Goal: Task Accomplishment & Management: Complete application form

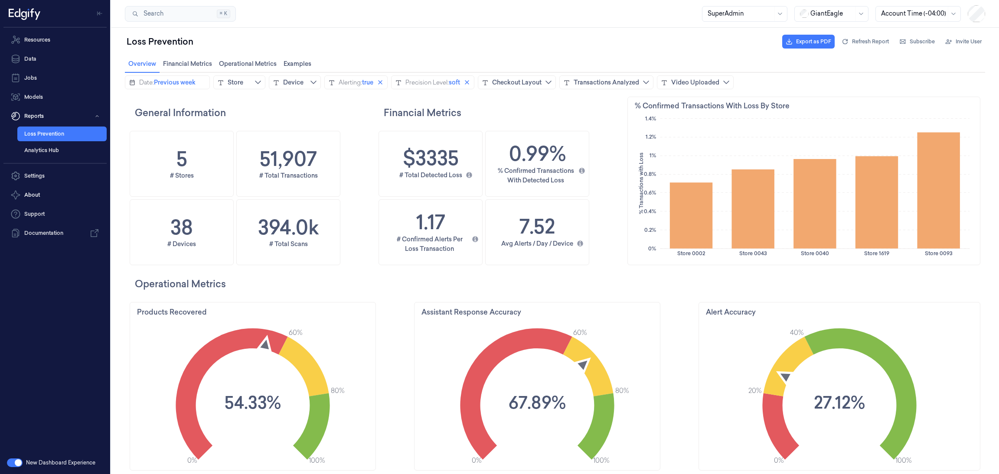
scroll to position [264, 361]
click at [50, 130] on link "Loss Prevention" at bounding box center [61, 134] width 89 height 15
click at [921, 38] on span "Subscribe" at bounding box center [921, 42] width 25 height 8
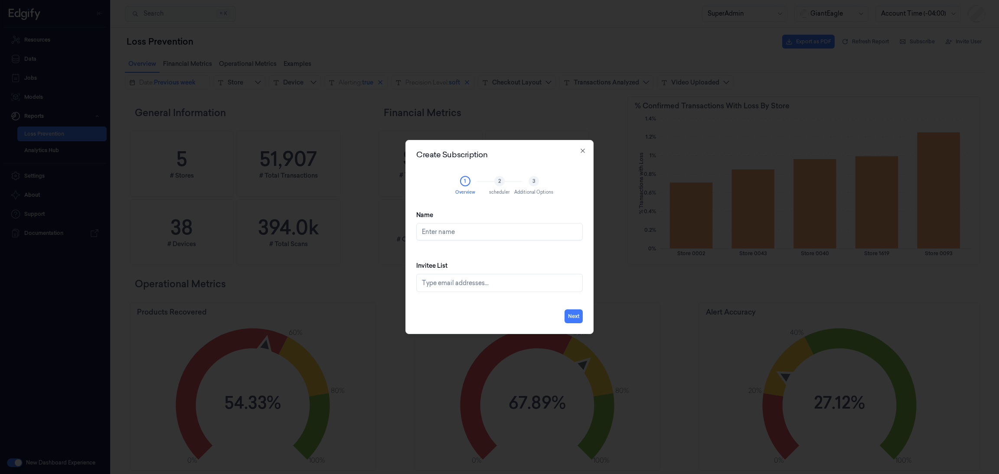
click at [583, 145] on div "Create Subscription 1 Overview 2 scheduler 3 Additional Options Name Invitee Li…" at bounding box center [499, 237] width 188 height 194
click at [582, 149] on icon "button" at bounding box center [582, 150] width 7 height 7
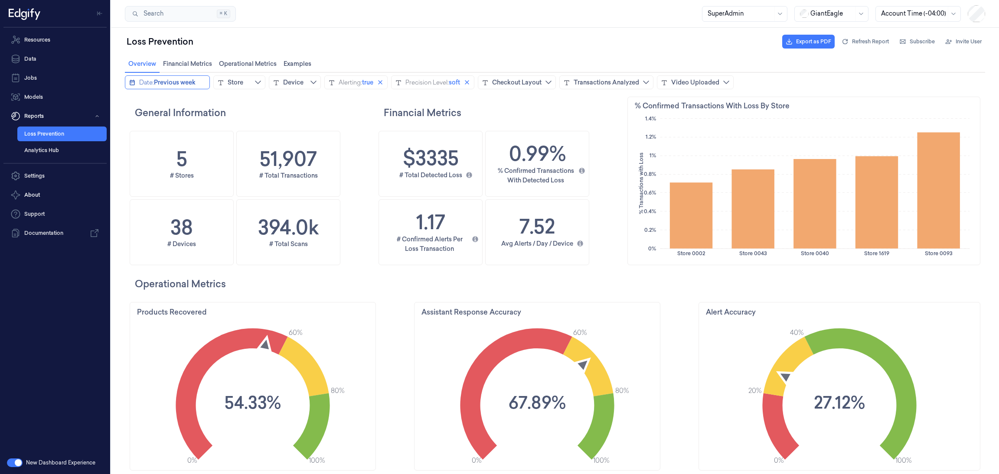
click at [140, 84] on div "Date:" at bounding box center [146, 82] width 15 height 9
click at [131, 97] on icon "chevronleft icon" at bounding box center [132, 100] width 7 height 7
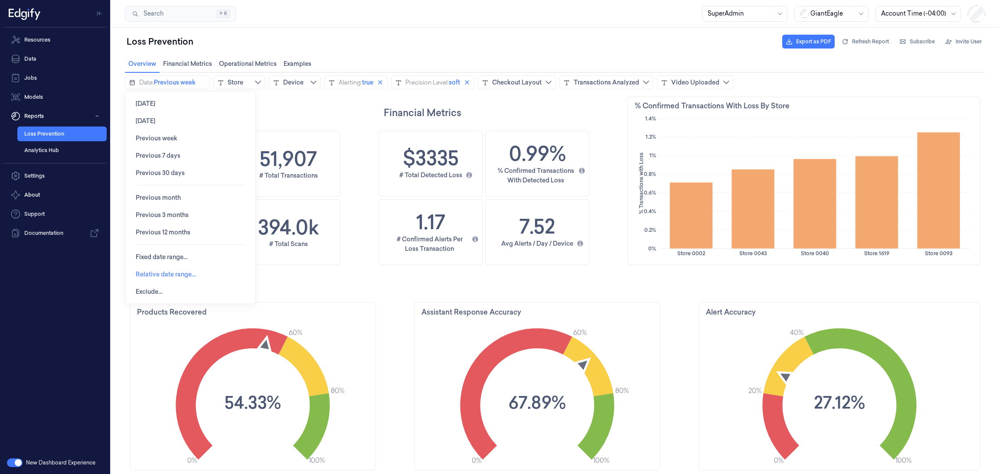
click at [179, 276] on span "Relative date range…" at bounding box center [166, 274] width 60 height 7
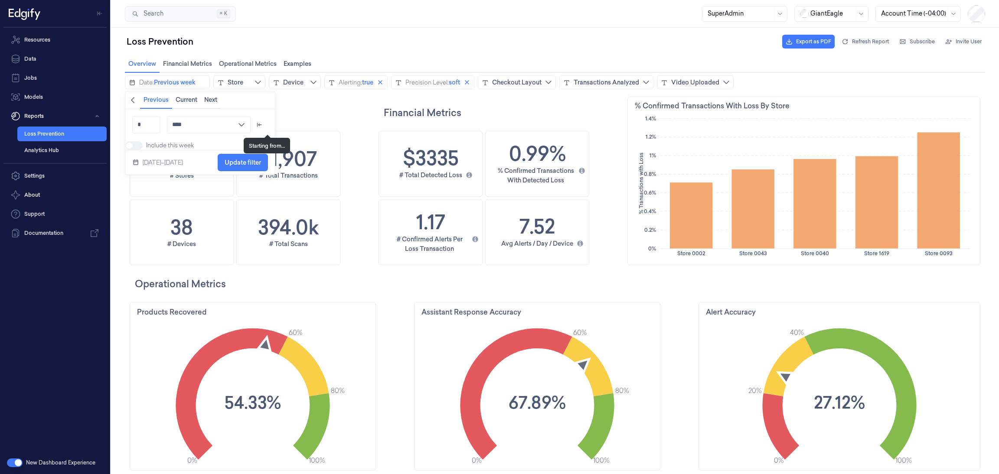
click at [263, 124] on icon "arrow_left_to_line icon" at bounding box center [259, 124] width 7 height 7
drag, startPoint x: 188, startPoint y: 125, endPoint x: 169, endPoint y: 125, distance: 18.6
click at [169, 125] on div "Previous * **** minute hour day week month quarter year Starting from * *******…" at bounding box center [220, 135] width 190 height 52
drag, startPoint x: 185, startPoint y: 148, endPoint x: 177, endPoint y: 146, distance: 7.6
click at [177, 146] on input "*" at bounding box center [187, 145] width 28 height 17
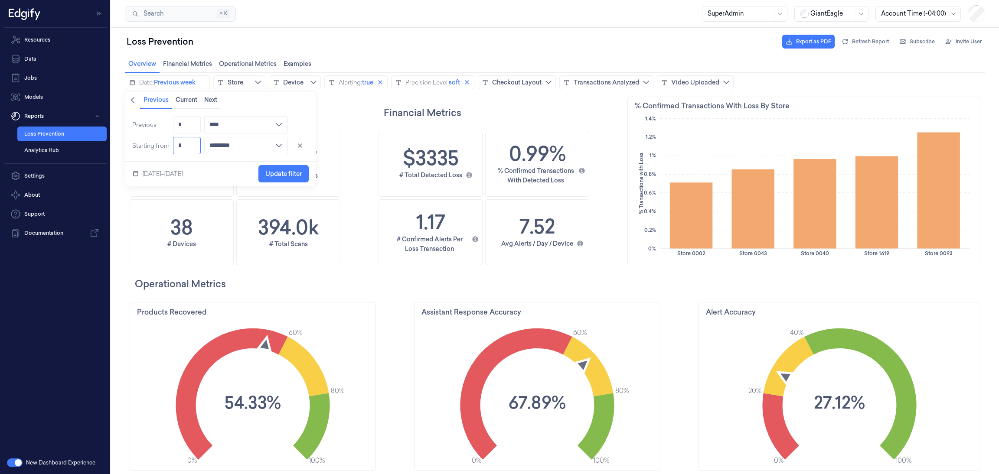
type input "*"
click at [244, 174] on div "[DATE]–[DATE] Update filter" at bounding box center [220, 174] width 190 height 24
click at [298, 169] on span "Update filter" at bounding box center [283, 174] width 36 height 16
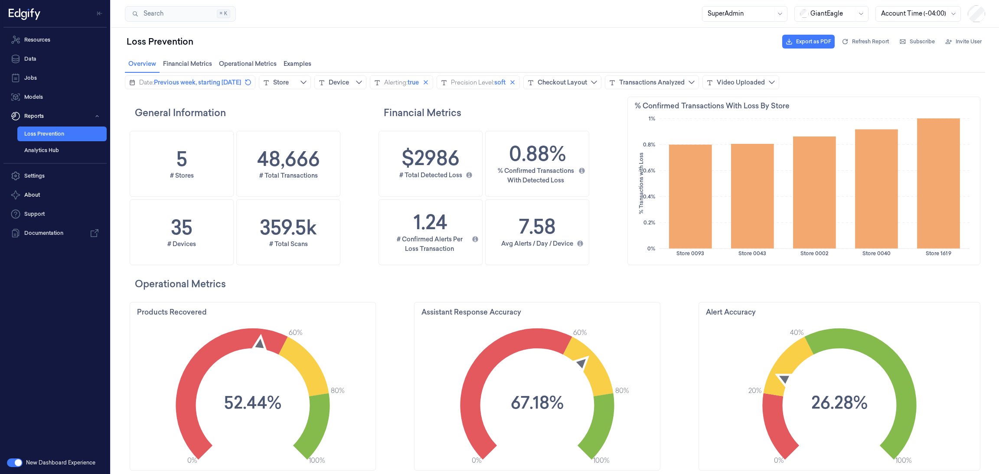
scroll to position [264, 41]
click at [145, 84] on div "Date:" at bounding box center [146, 82] width 15 height 9
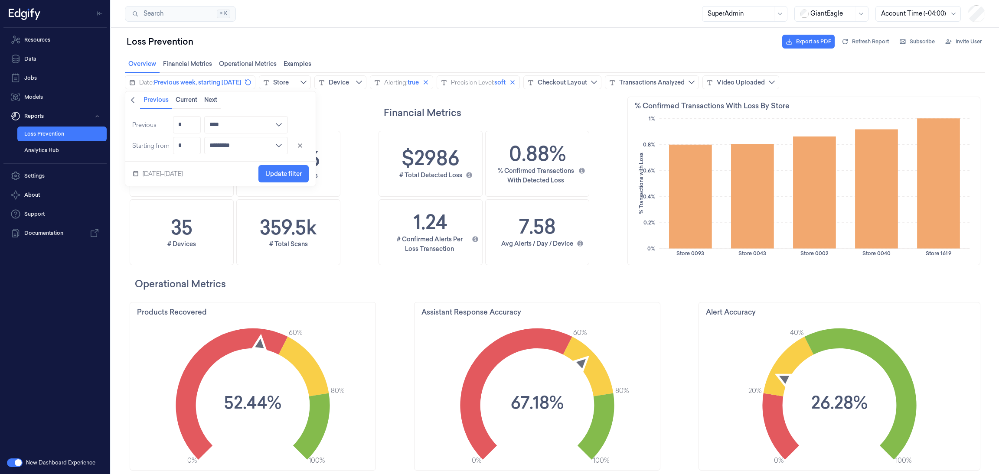
drag, startPoint x: 192, startPoint y: 176, endPoint x: 141, endPoint y: 179, distance: 51.2
click at [141, 179] on div "[DATE]–[DATE] Update filter" at bounding box center [220, 174] width 190 height 24
drag, startPoint x: 193, startPoint y: 150, endPoint x: 169, endPoint y: 147, distance: 24.0
click at [169, 147] on div "Previous * **** minute hour day week month quarter year Starting from * *******…" at bounding box center [220, 135] width 190 height 52
drag, startPoint x: 187, startPoint y: 147, endPoint x: 167, endPoint y: 147, distance: 20.4
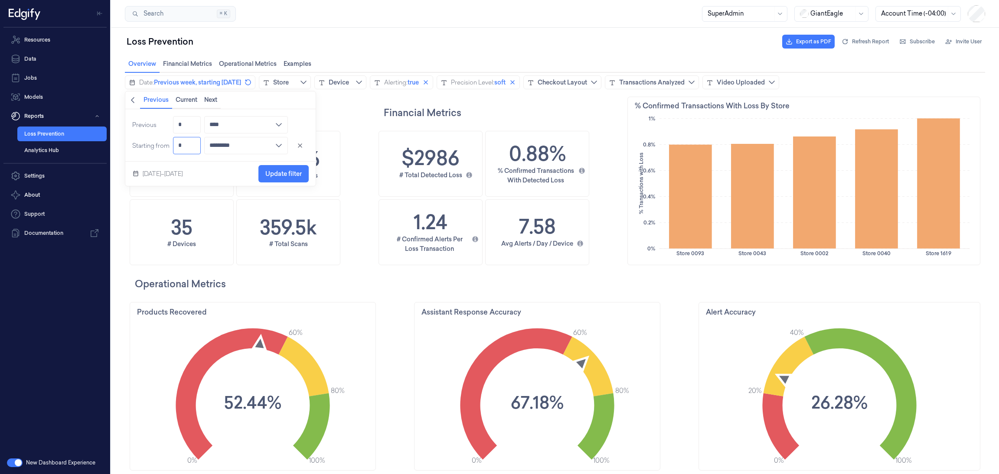
click at [167, 147] on div "Previous * **** minute hour day week month quarter year Starting from * *******…" at bounding box center [220, 135] width 190 height 52
type input "*"
type input "********"
type input "*"
click at [284, 170] on span "Update filter" at bounding box center [283, 173] width 36 height 7
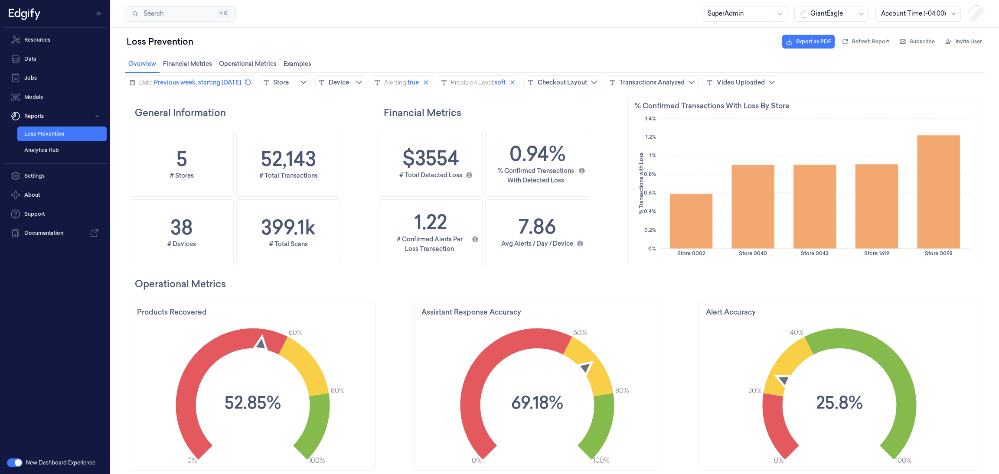
scroll to position [264, 361]
click at [849, 17] on div at bounding box center [831, 13] width 43 height 9
click at [914, 78] on div "Date: Previous week, starting [DATE] Store Device Alerting: true Precision Leve…" at bounding box center [555, 82] width 860 height 14
click at [909, 42] on span "Subscribe" at bounding box center [921, 42] width 25 height 8
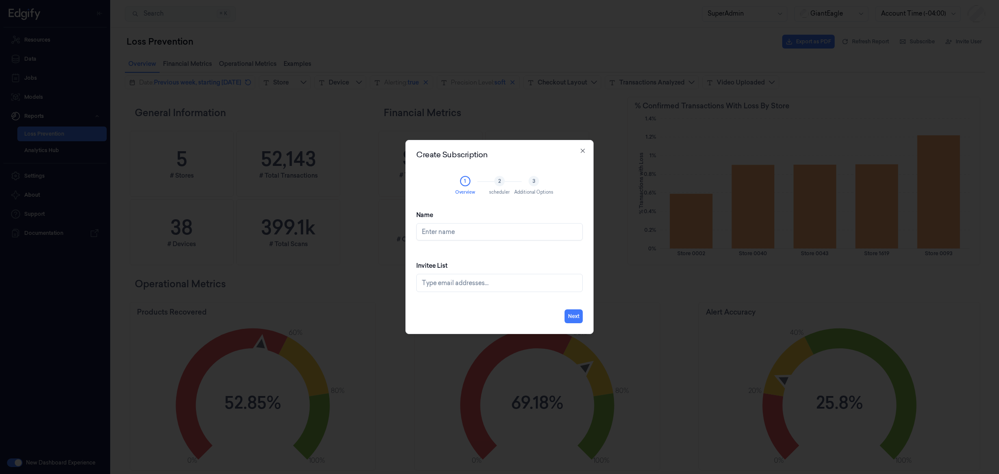
click at [465, 236] on input "Name" at bounding box center [499, 231] width 166 height 17
click at [440, 232] on input "sahil_weekly subscription" at bounding box center [499, 231] width 166 height 17
type input "sahil_GE weekly subscription"
click at [495, 276] on div "Type email addresses..." at bounding box center [500, 282] width 157 height 17
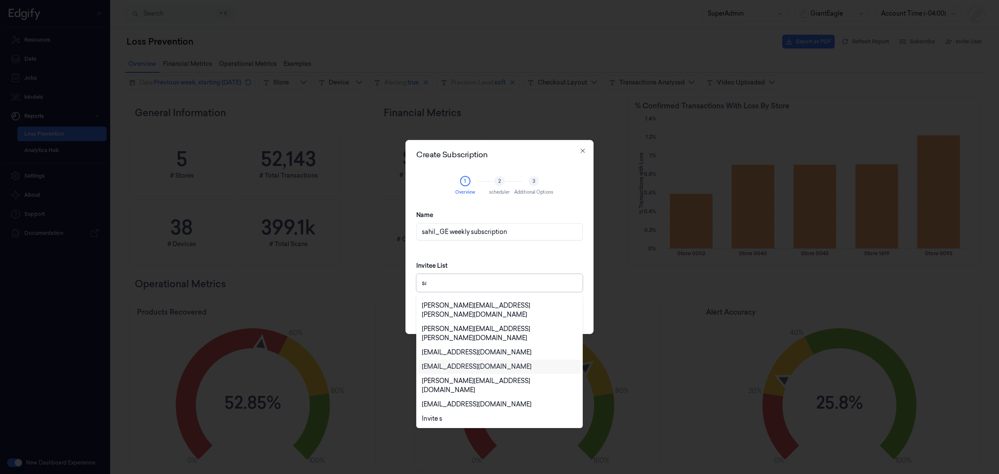
scroll to position [0, 0]
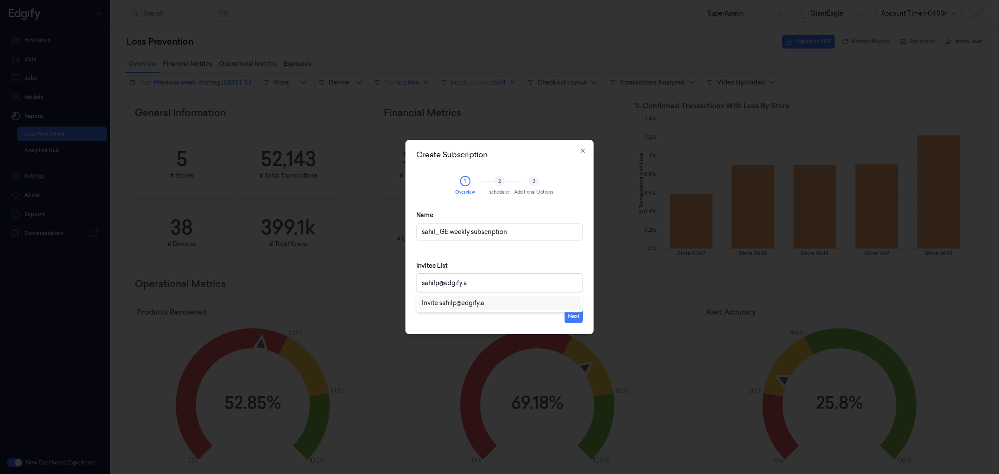
type input "[EMAIL_ADDRESS]"
click at [488, 304] on div "Invite [EMAIL_ADDRESS]" at bounding box center [499, 303] width 155 height 9
click at [499, 260] on div "Invitee List [EMAIL_ADDRESS]" at bounding box center [499, 276] width 166 height 45
click at [577, 316] on button "Next" at bounding box center [573, 317] width 18 height 14
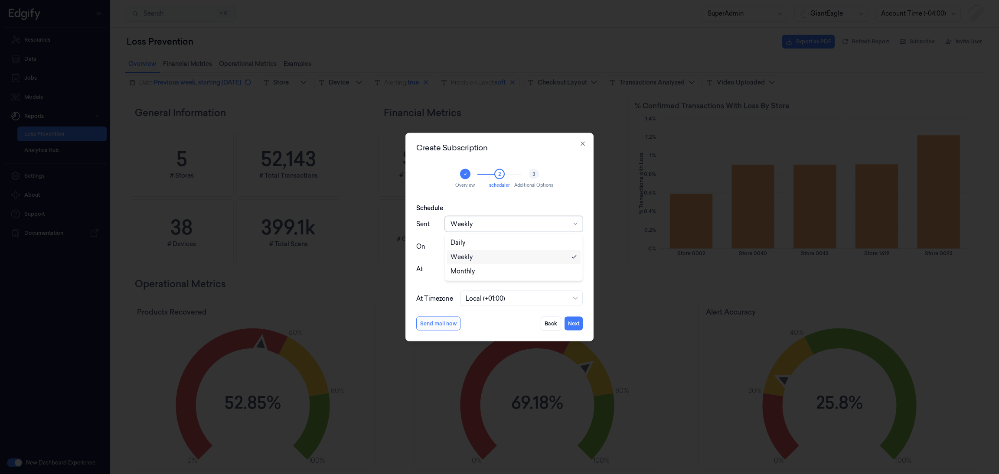
click at [531, 222] on div at bounding box center [508, 223] width 117 height 9
click at [492, 243] on div "Daily" at bounding box center [513, 242] width 127 height 9
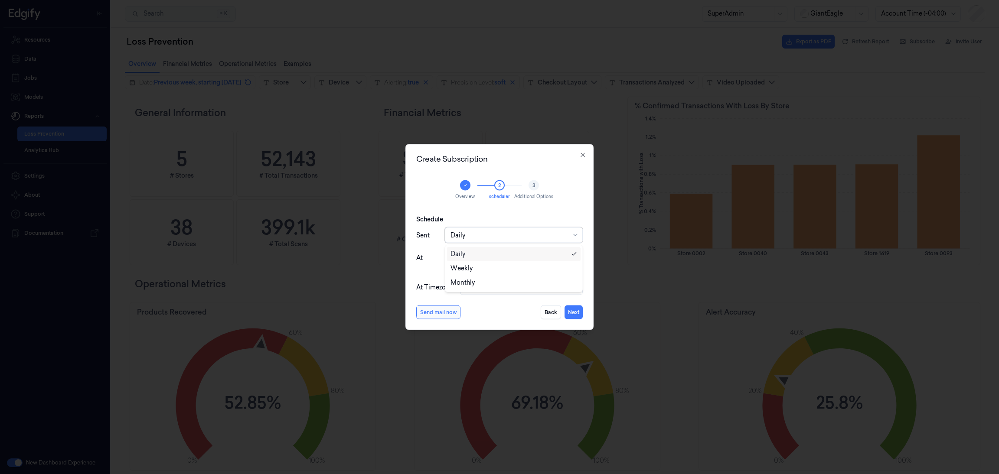
click at [491, 234] on div at bounding box center [508, 235] width 117 height 9
click at [470, 267] on div "Weekly" at bounding box center [461, 268] width 22 height 9
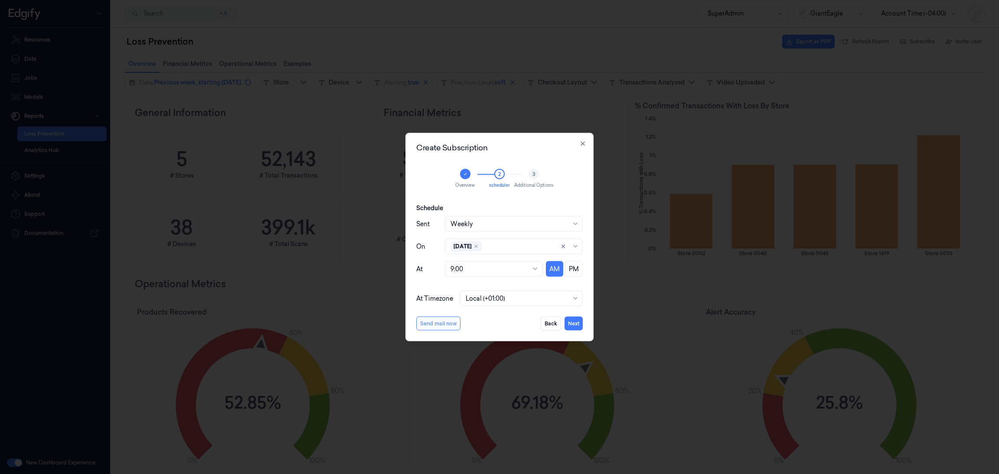
click at [425, 321] on button "Send mail now" at bounding box center [438, 324] width 44 height 14
click at [574, 325] on button "Next" at bounding box center [573, 324] width 18 height 14
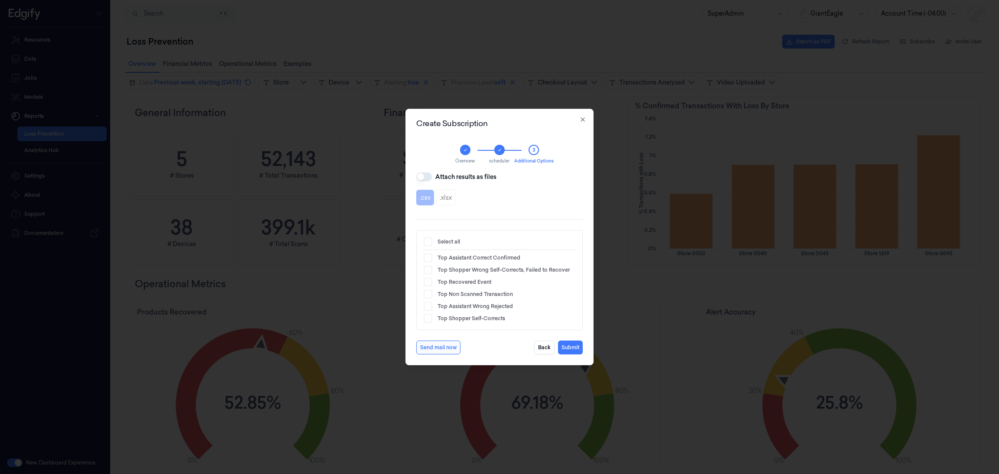
click at [428, 176] on button "Attach results as files" at bounding box center [424, 177] width 16 height 9
click at [422, 174] on button "Attach results as files" at bounding box center [424, 177] width 16 height 9
click at [568, 347] on button "Submit" at bounding box center [570, 348] width 25 height 14
click at [574, 349] on button "Submit" at bounding box center [570, 348] width 25 height 14
click at [441, 348] on button "Send mail now" at bounding box center [438, 348] width 44 height 14
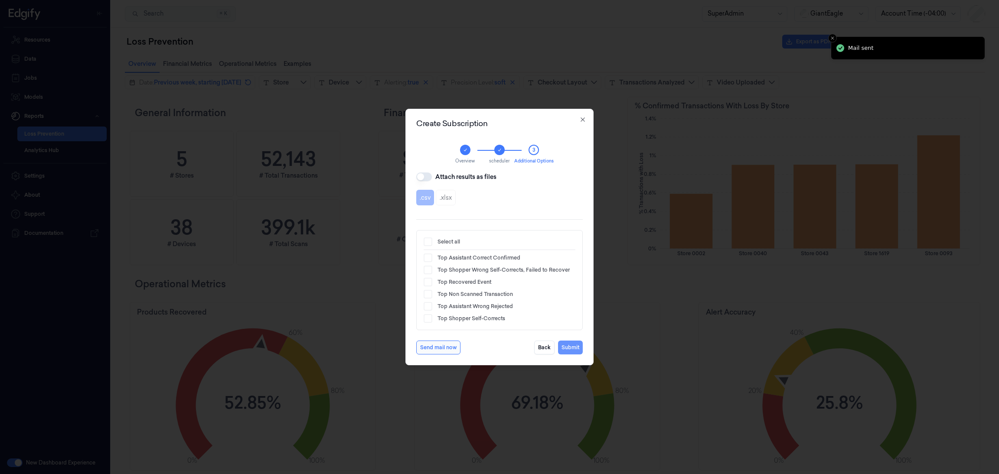
click at [563, 346] on button "Submit" at bounding box center [570, 348] width 25 height 14
click at [420, 173] on button "Attach results as files" at bounding box center [424, 177] width 16 height 9
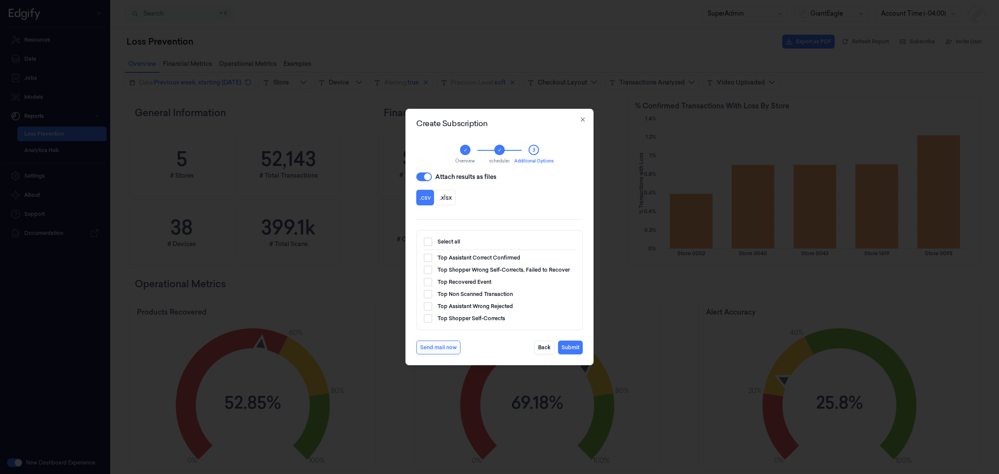
click at [430, 242] on button "Select all" at bounding box center [428, 242] width 9 height 9
click at [567, 347] on button "Submit" at bounding box center [570, 348] width 25 height 14
click at [572, 347] on button "Submit" at bounding box center [570, 348] width 25 height 14
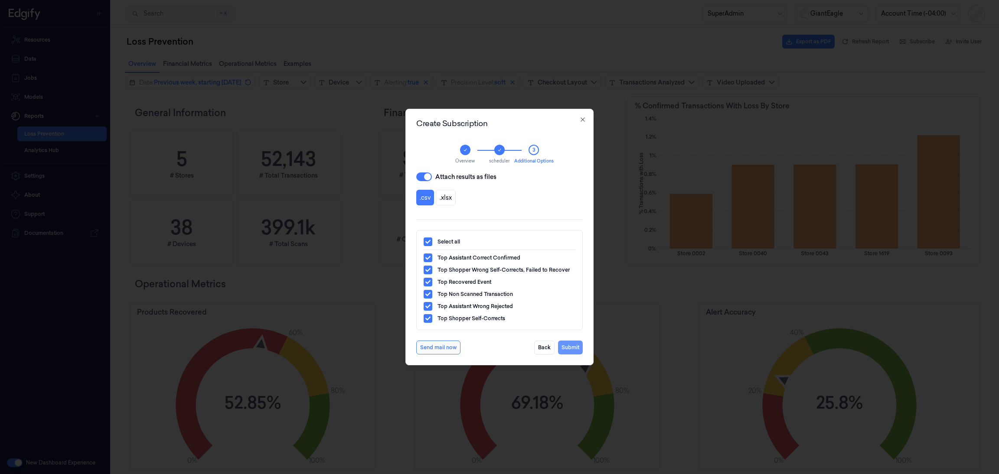
click at [572, 349] on button "Submit" at bounding box center [570, 348] width 25 height 14
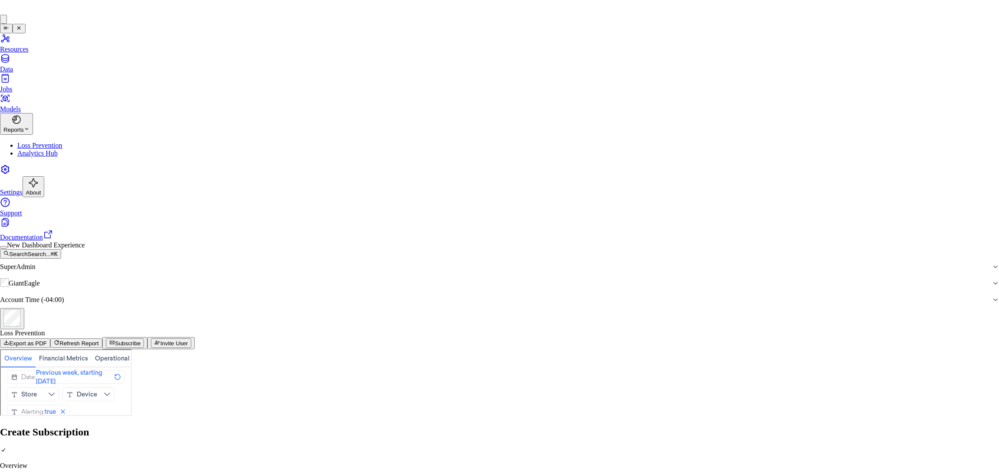
scroll to position [264, 361]
